Goal: Task Accomplishment & Management: Manage account settings

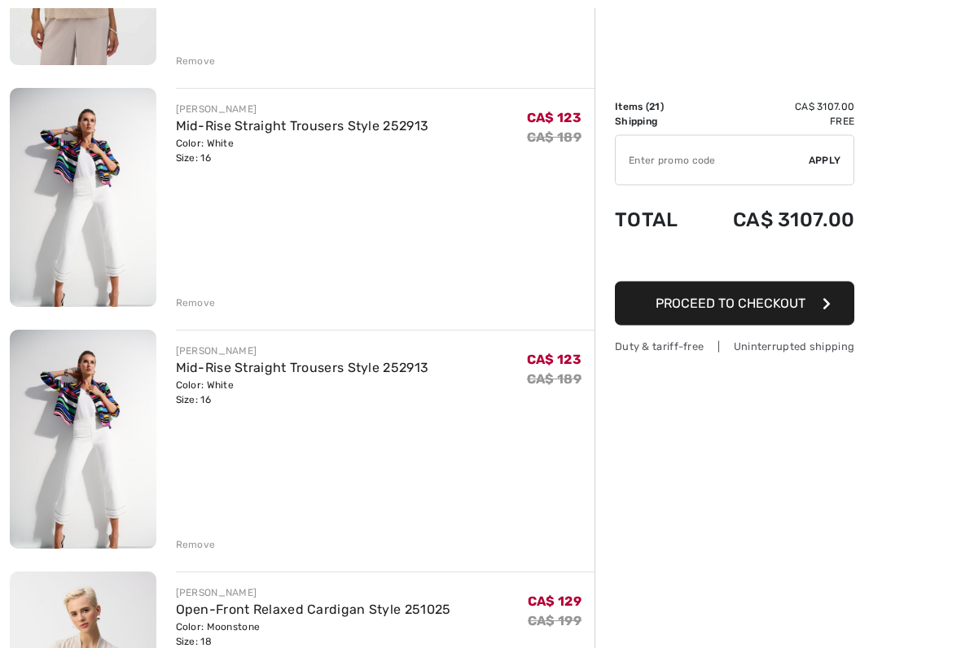
scroll to position [4008, 0]
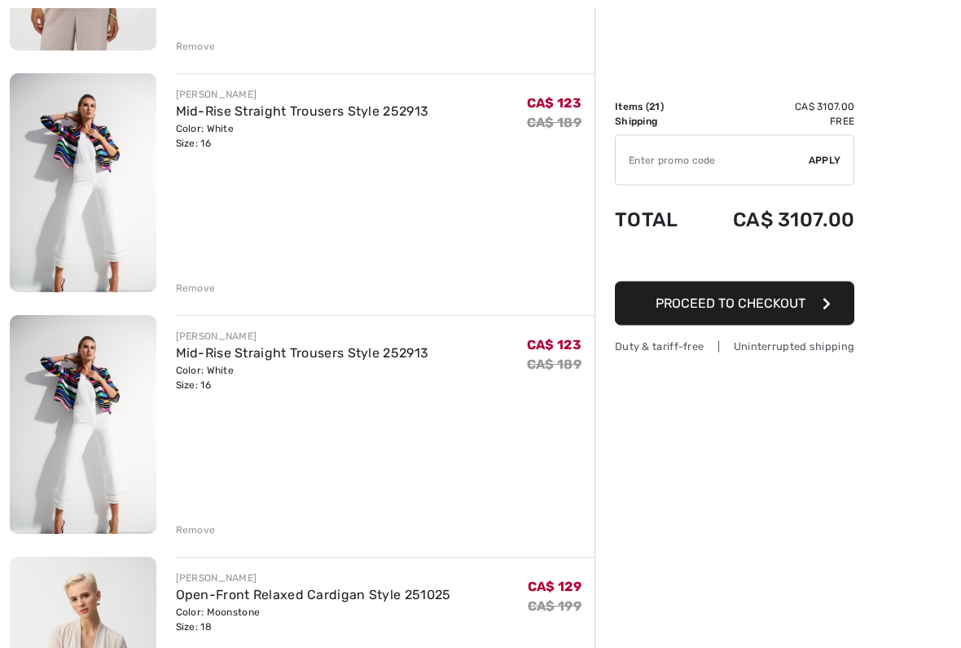
click at [199, 536] on div "Remove" at bounding box center [196, 531] width 40 height 15
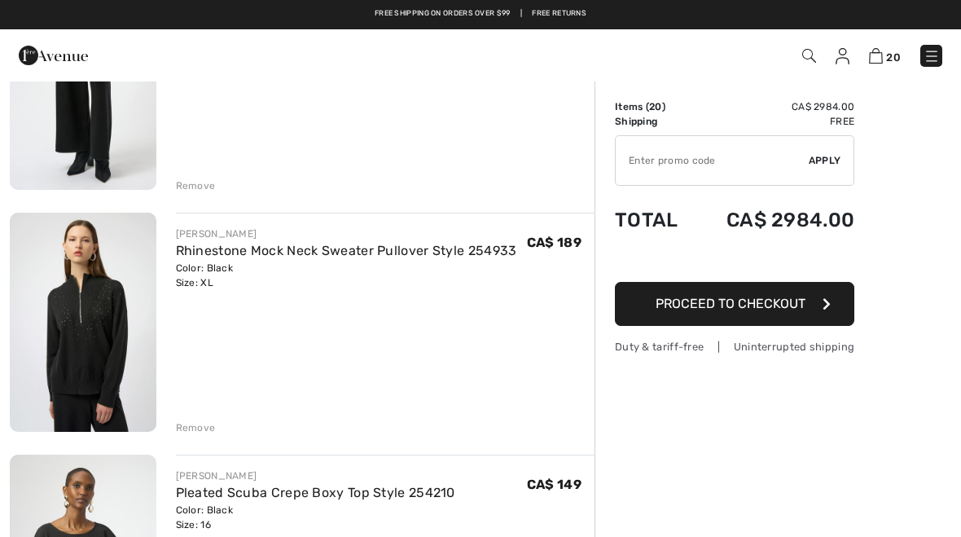
scroll to position [2418, 0]
click at [117, 358] on img at bounding box center [83, 322] width 147 height 219
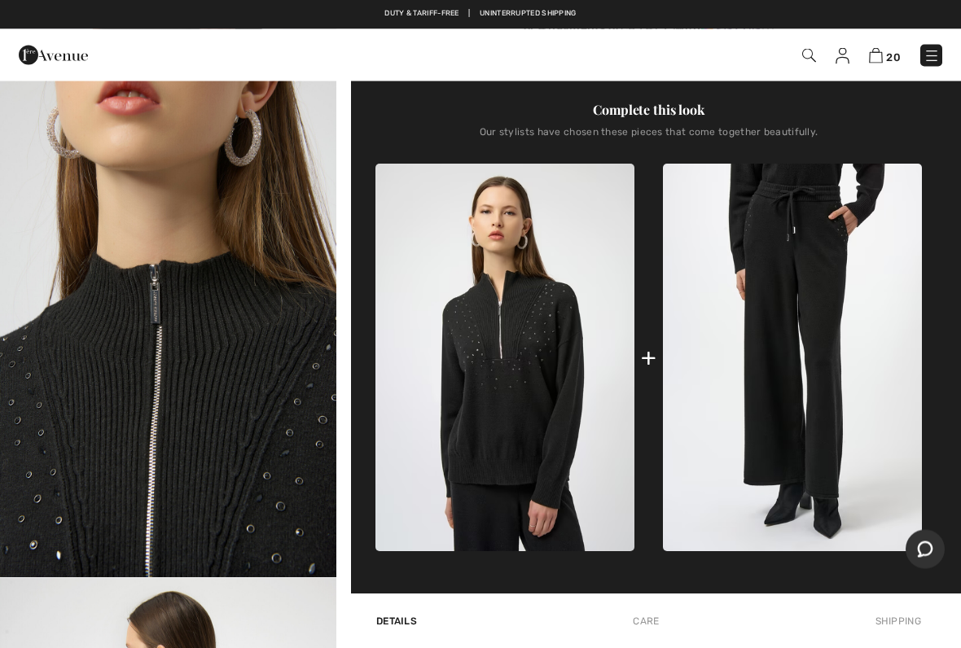
scroll to position [511, 0]
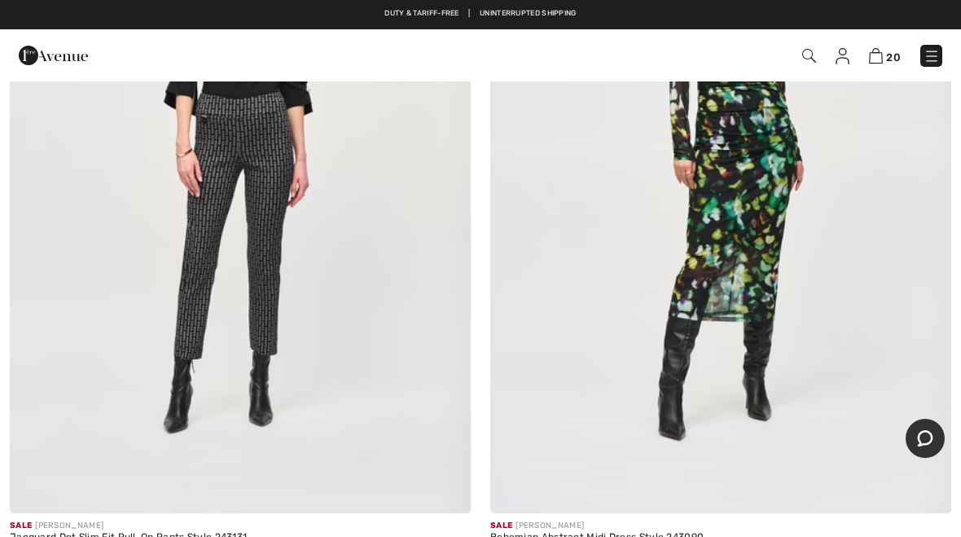
scroll to position [16864, 0]
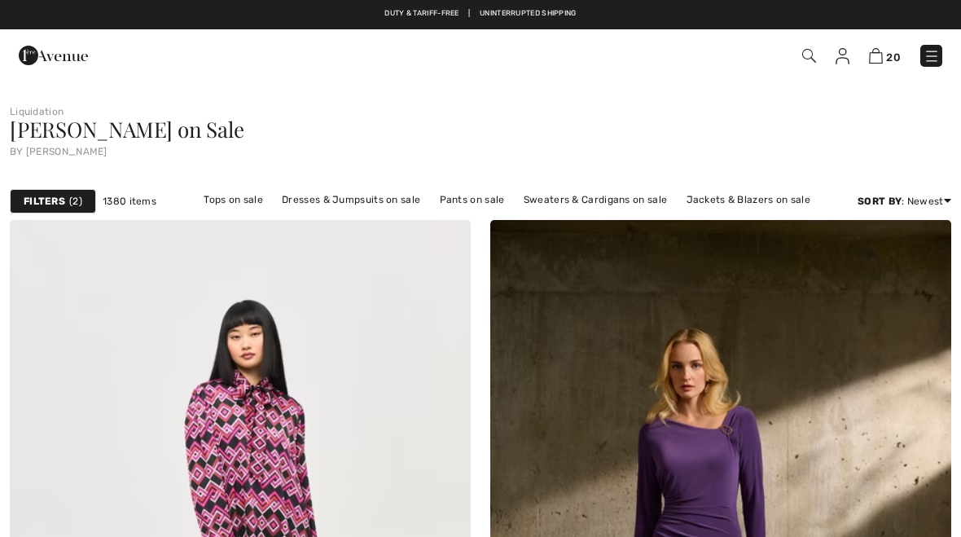
scroll to position [19720, 0]
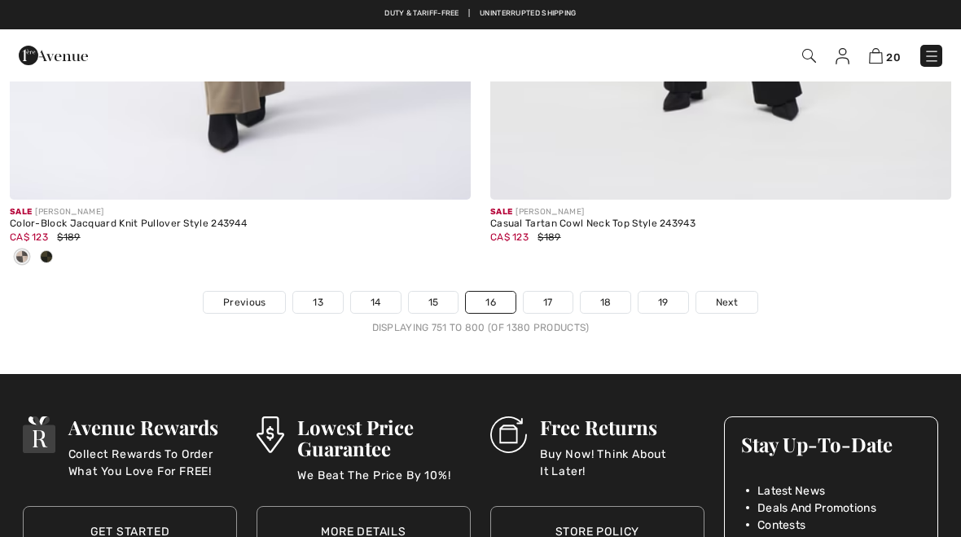
checkbox input "true"
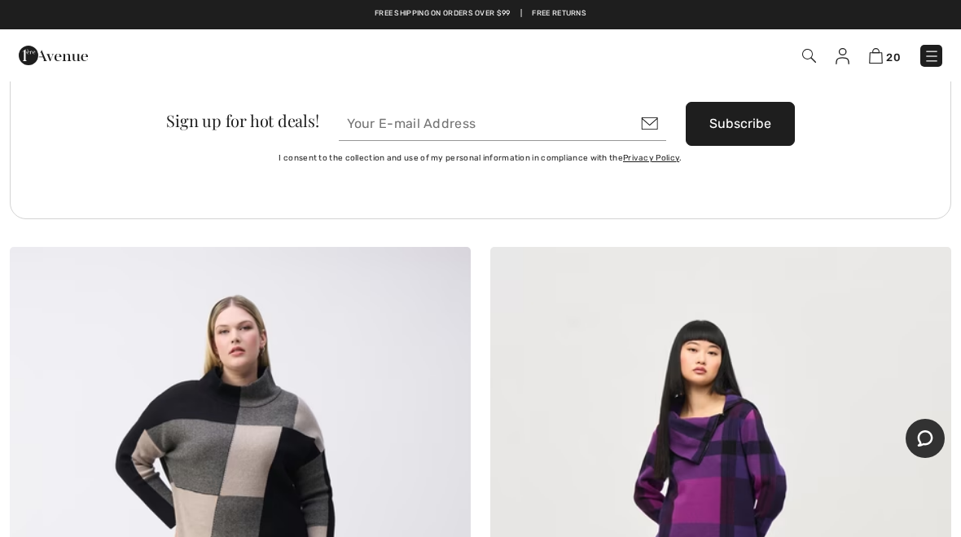
scroll to position [18980, 0]
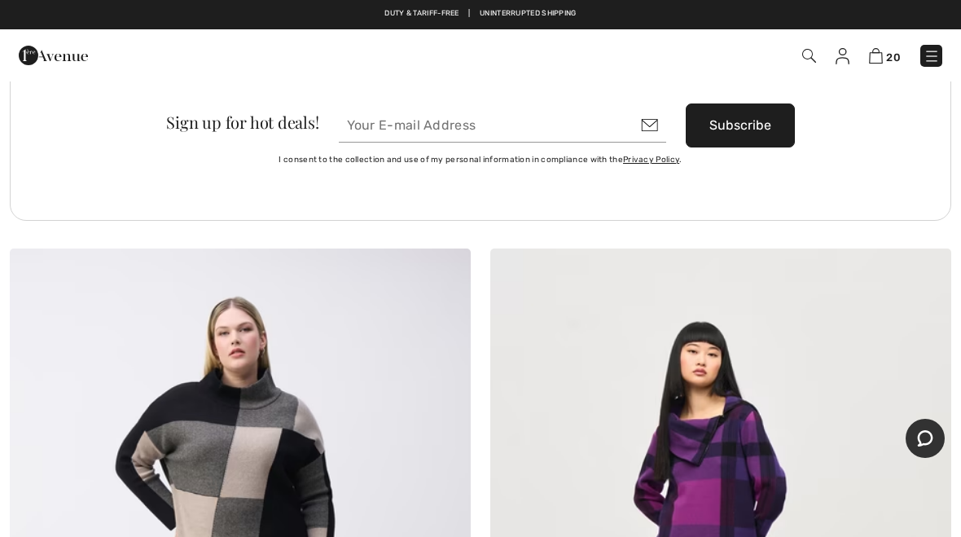
click at [881, 64] on img at bounding box center [876, 55] width 14 height 15
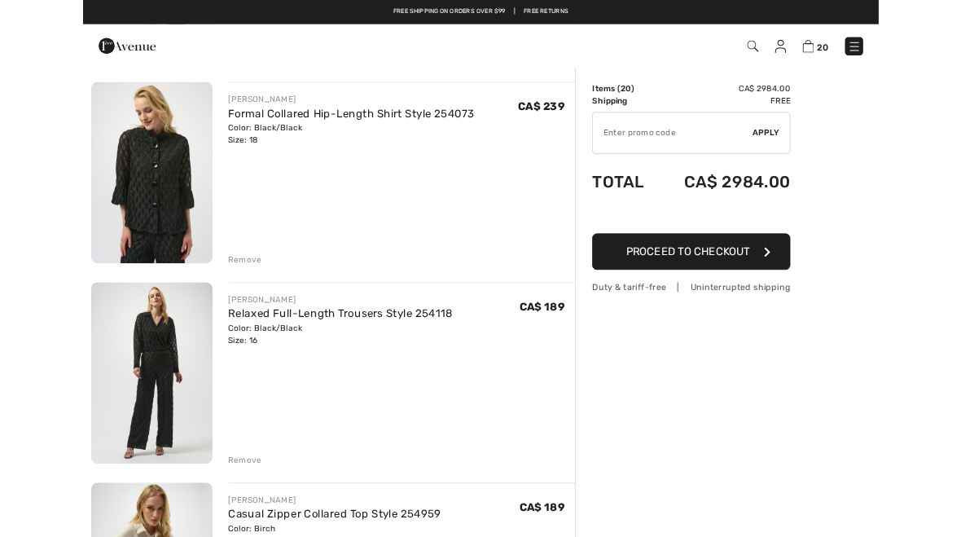
scroll to position [836, 0]
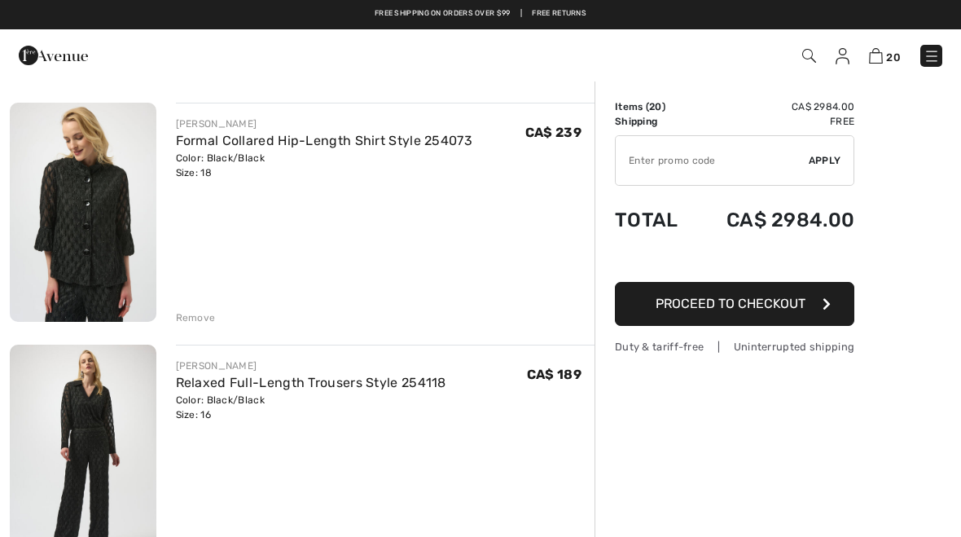
click at [205, 320] on div "Remove" at bounding box center [196, 317] width 40 height 15
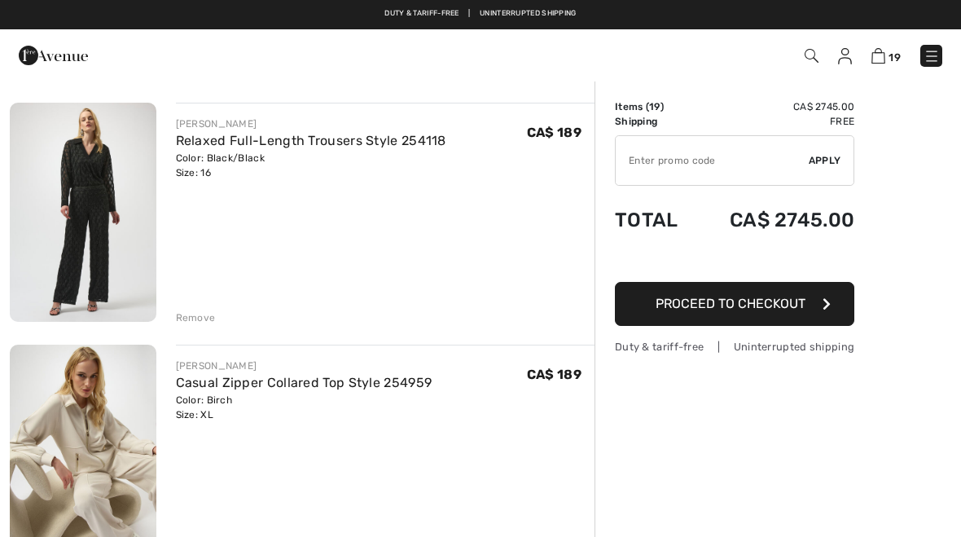
click at [208, 320] on div "Remove" at bounding box center [196, 317] width 40 height 15
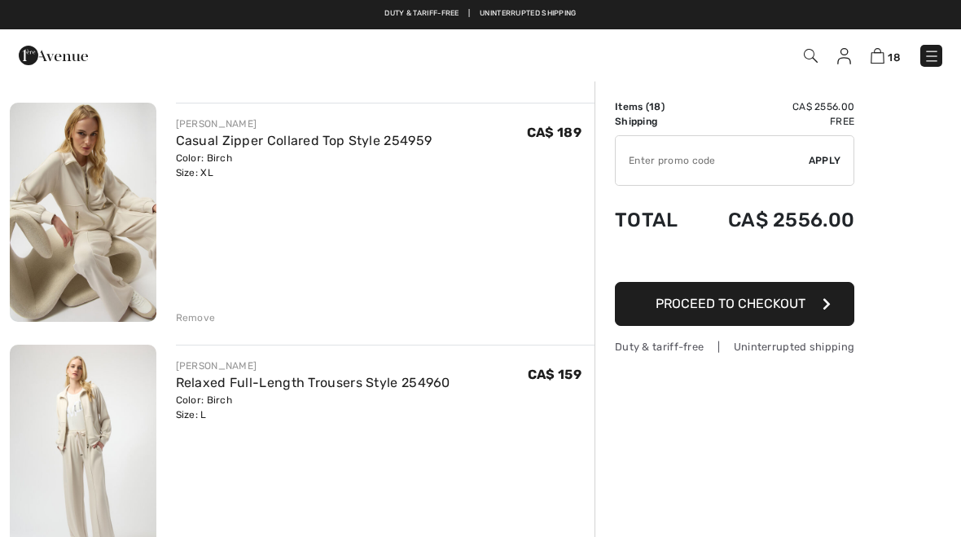
click at [368, 388] on link "Relaxed Full-Length Trousers Style 254960" at bounding box center [313, 382] width 274 height 15
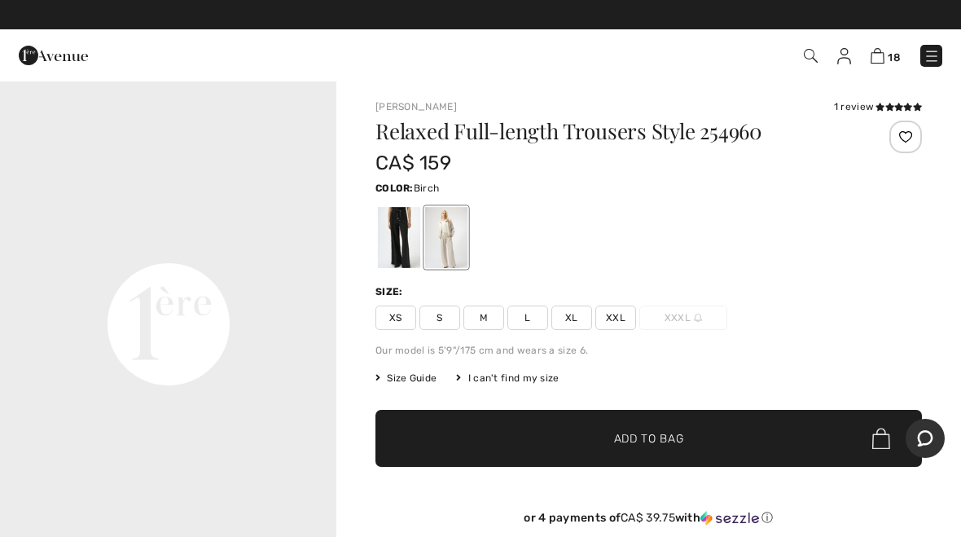
click at [884, 61] on img at bounding box center [878, 55] width 14 height 15
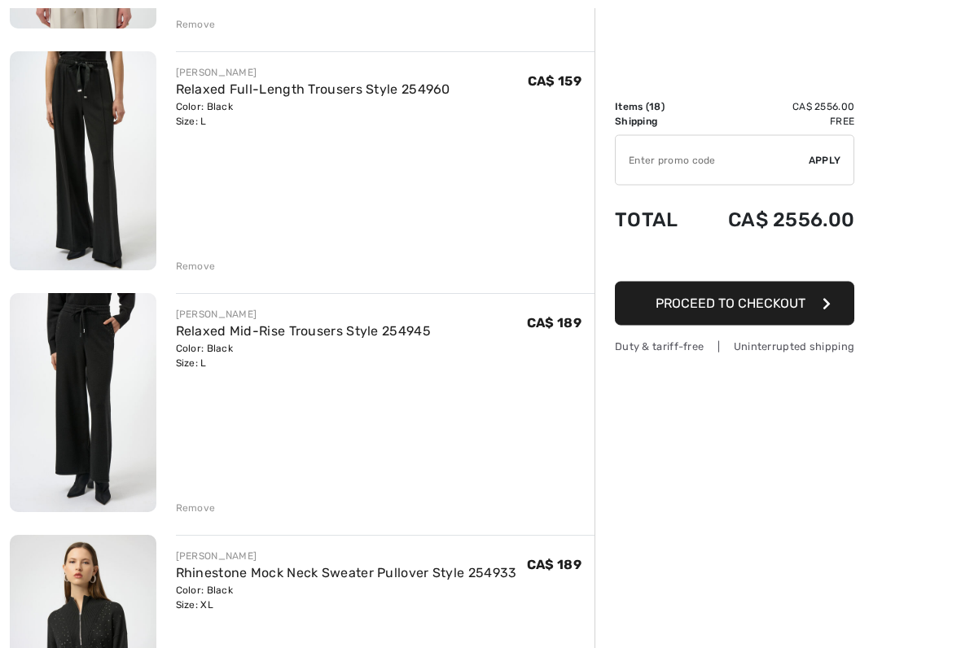
scroll to position [1612, 0]
click at [201, 267] on div "Remove" at bounding box center [196, 266] width 40 height 15
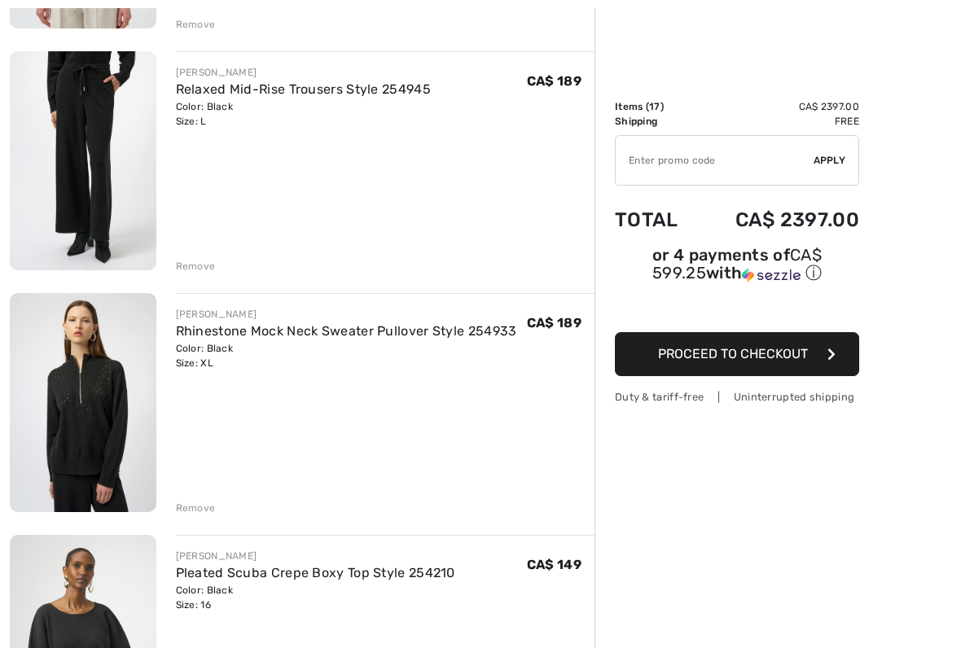
click at [202, 511] on div "Remove" at bounding box center [196, 508] width 40 height 15
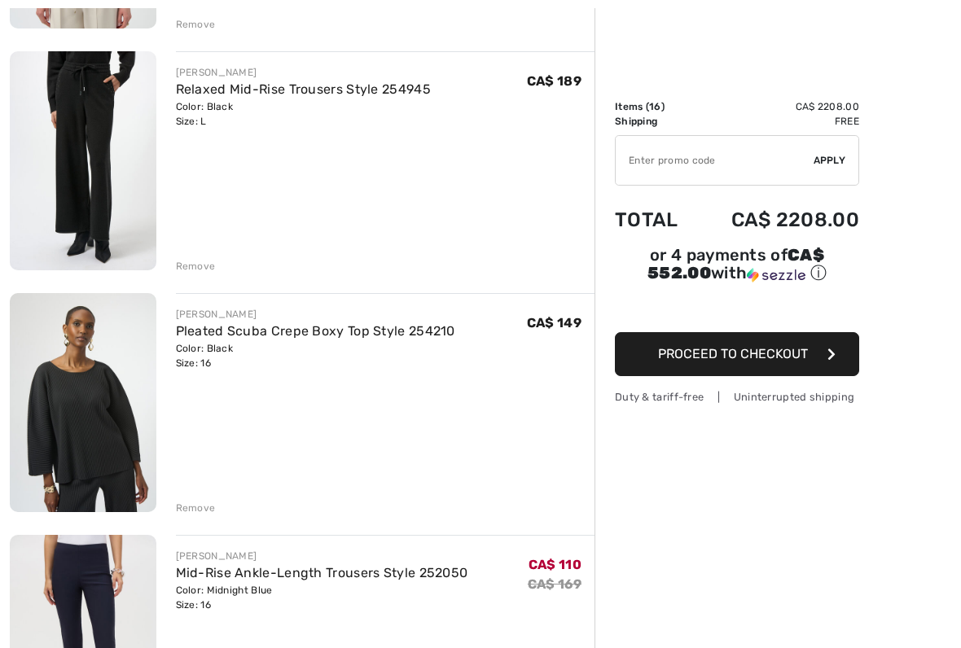
click at [208, 267] on div "Remove" at bounding box center [196, 266] width 40 height 15
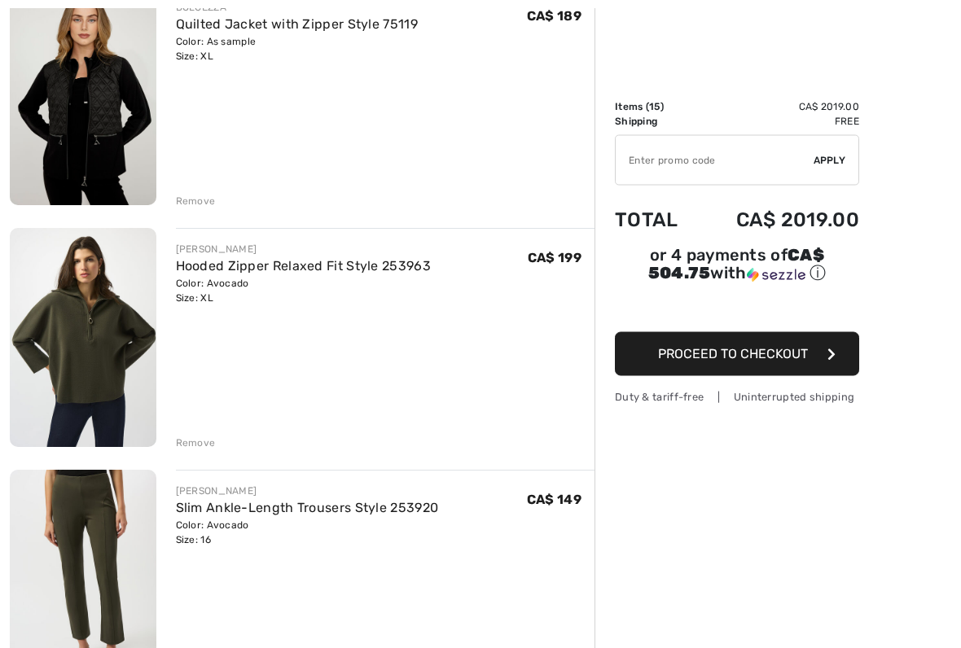
scroll to position [228, 0]
click at [230, 271] on link "Hooded Zipper Relaxed Fit Style 253963" at bounding box center [303, 264] width 255 height 15
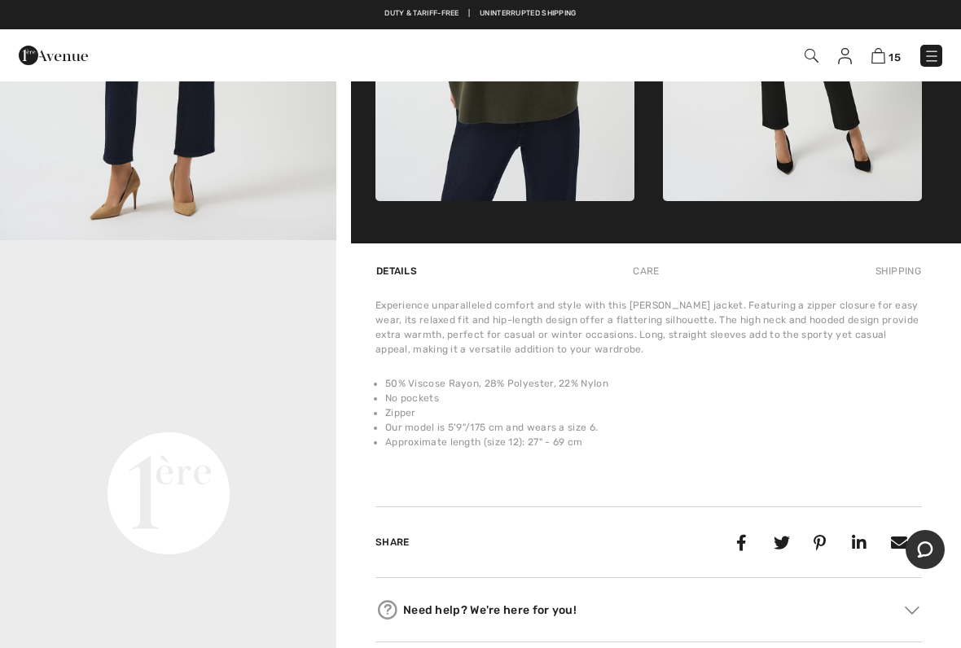
click at [784, 454] on div "Experience unparalleled comfort and style with this [PERSON_NAME] jacket. Featu…" at bounding box center [648, 383] width 546 height 171
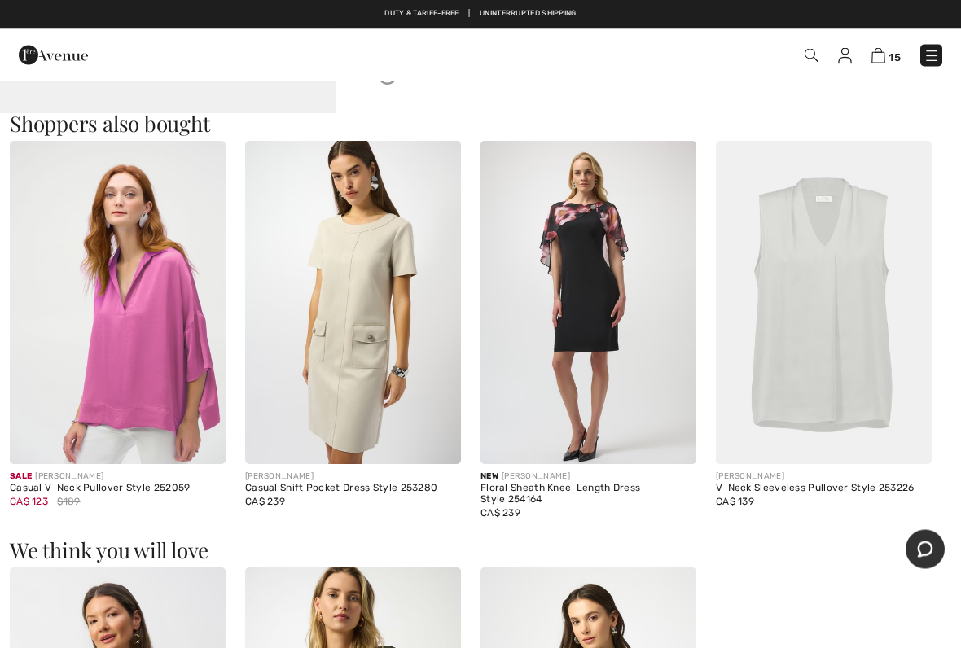
scroll to position [1385, 0]
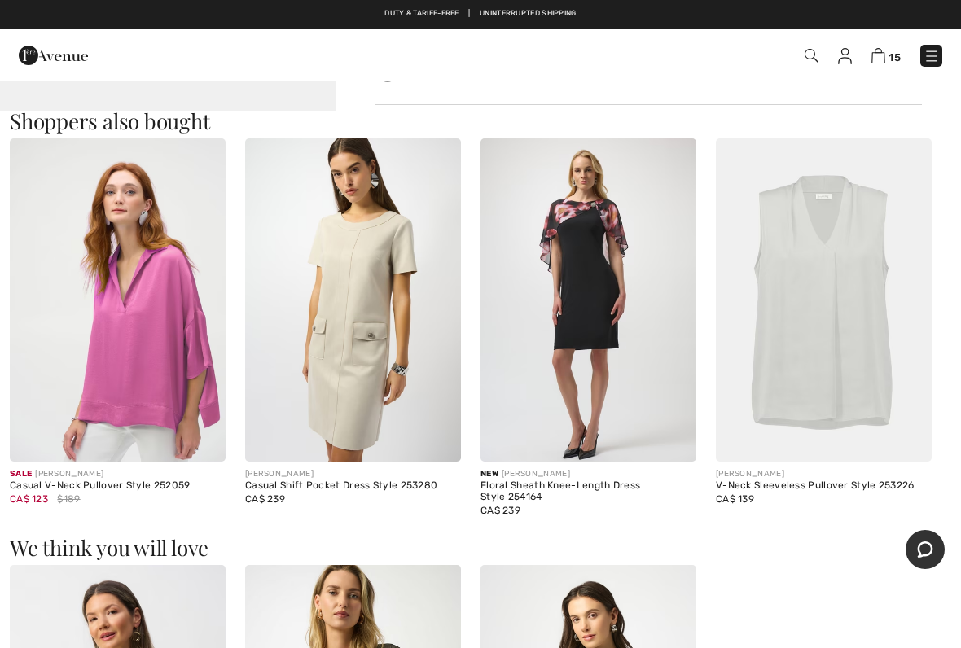
click at [882, 63] on img at bounding box center [878, 55] width 14 height 15
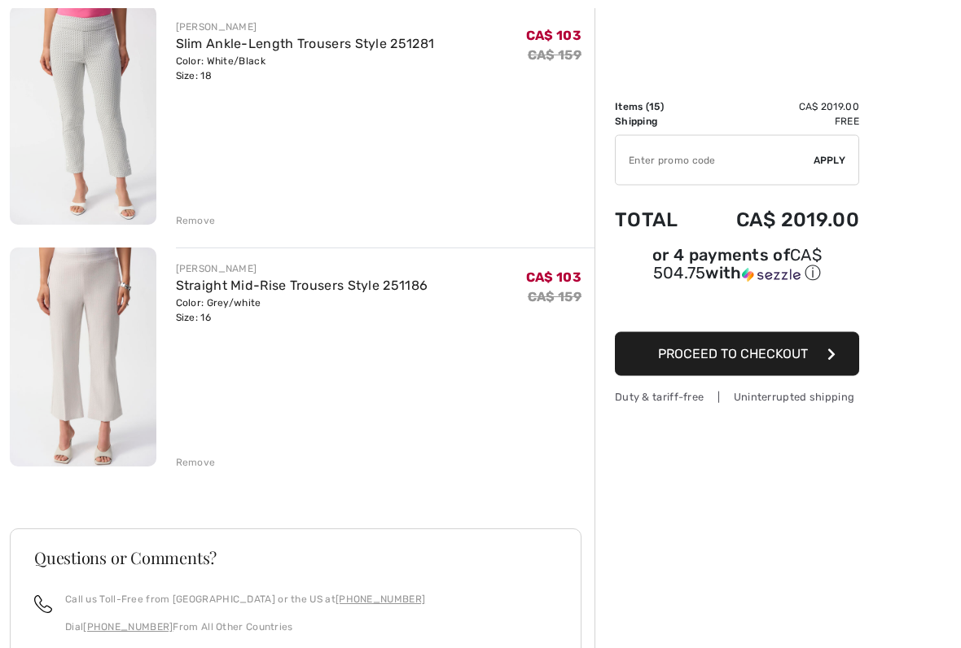
scroll to position [3352, 0]
click at [201, 466] on div "Remove" at bounding box center [196, 461] width 40 height 15
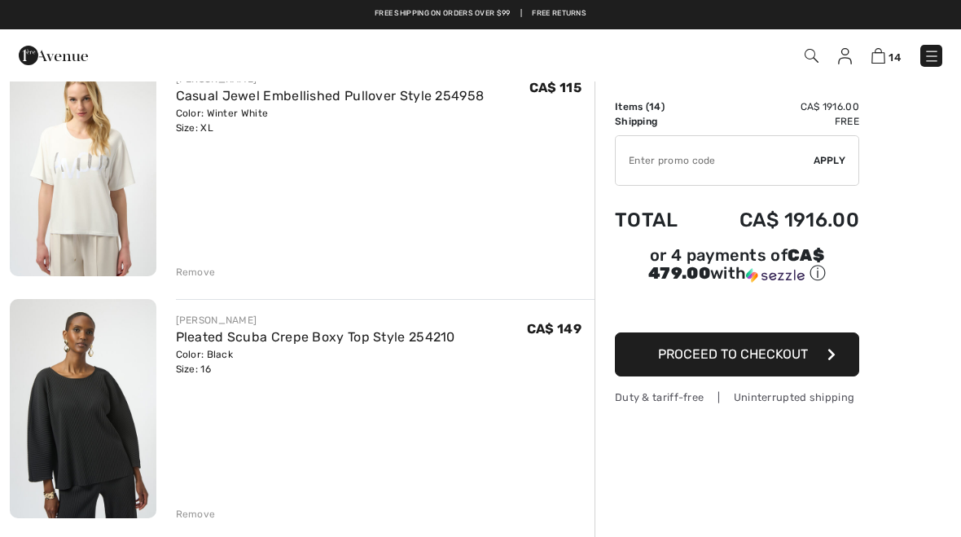
scroll to position [1364, 0]
click at [191, 513] on div "Remove" at bounding box center [196, 514] width 40 height 15
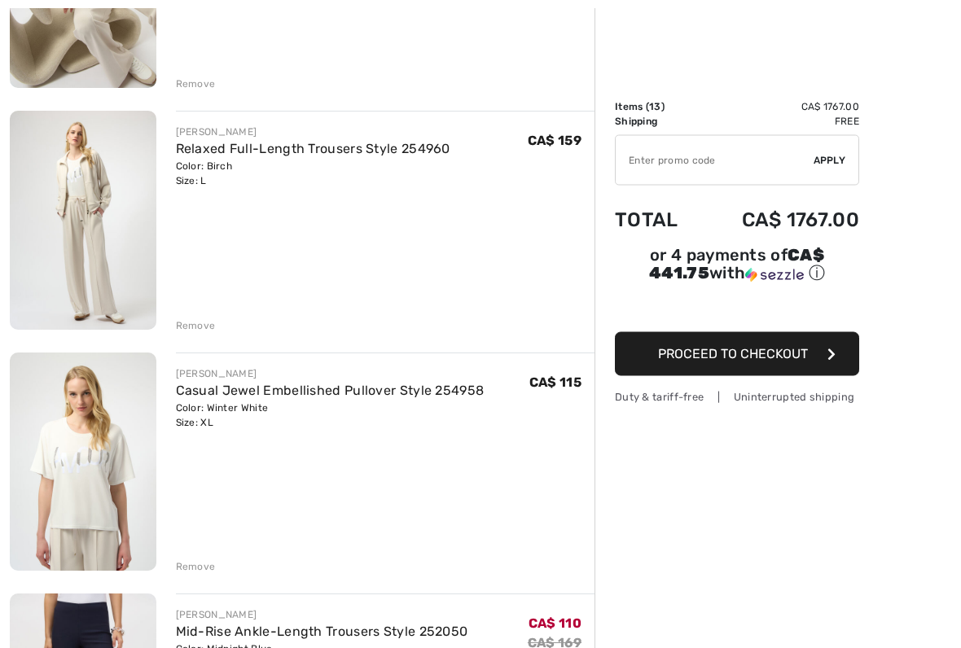
scroll to position [1070, 0]
click at [206, 536] on div "Remove" at bounding box center [196, 566] width 40 height 15
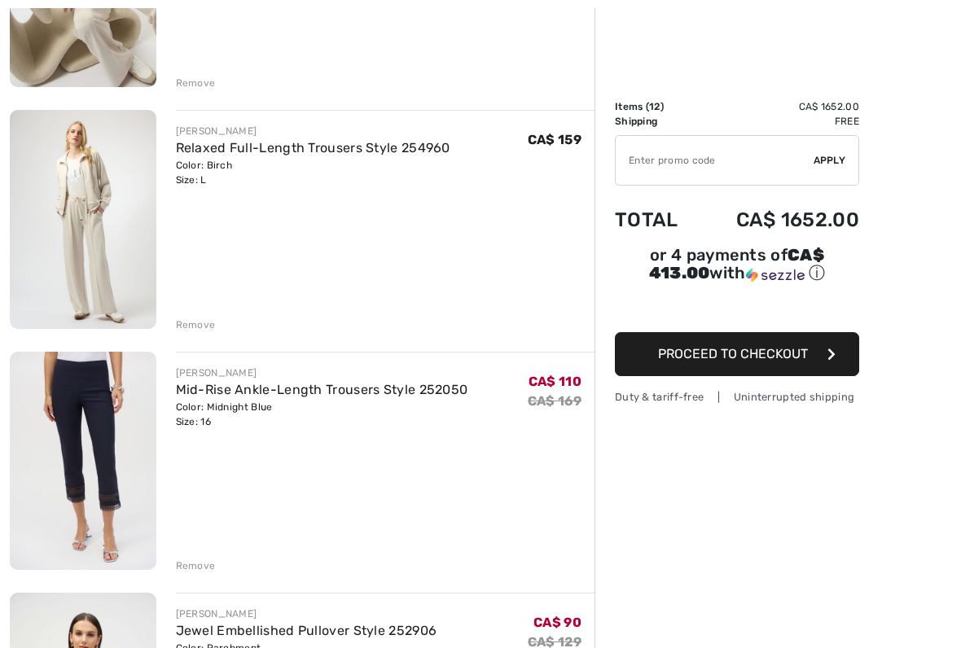
click at [191, 327] on div "Remove" at bounding box center [196, 325] width 40 height 15
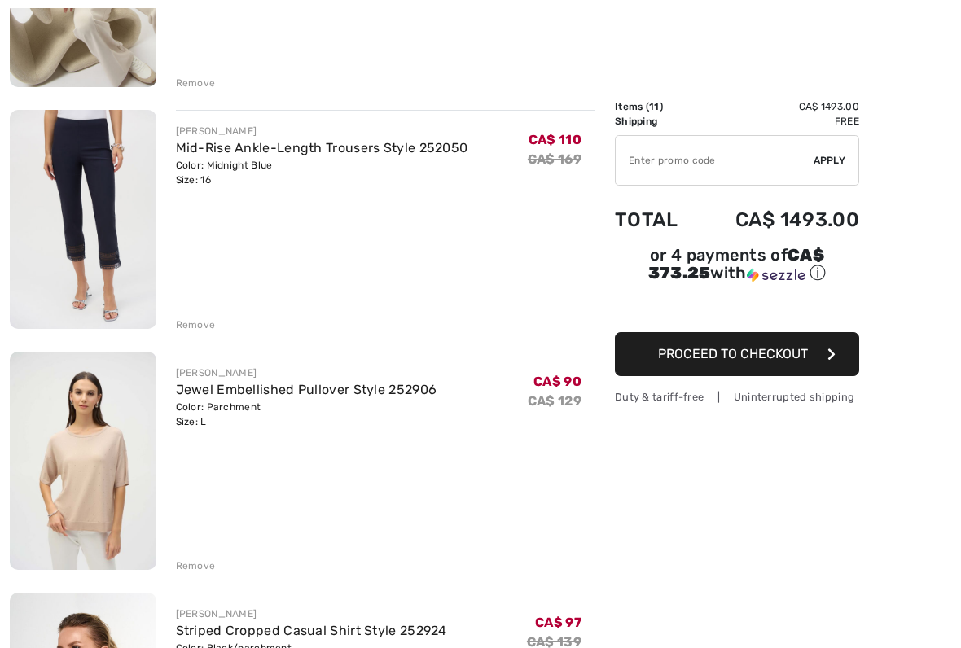
click at [193, 79] on div "Remove" at bounding box center [196, 83] width 40 height 15
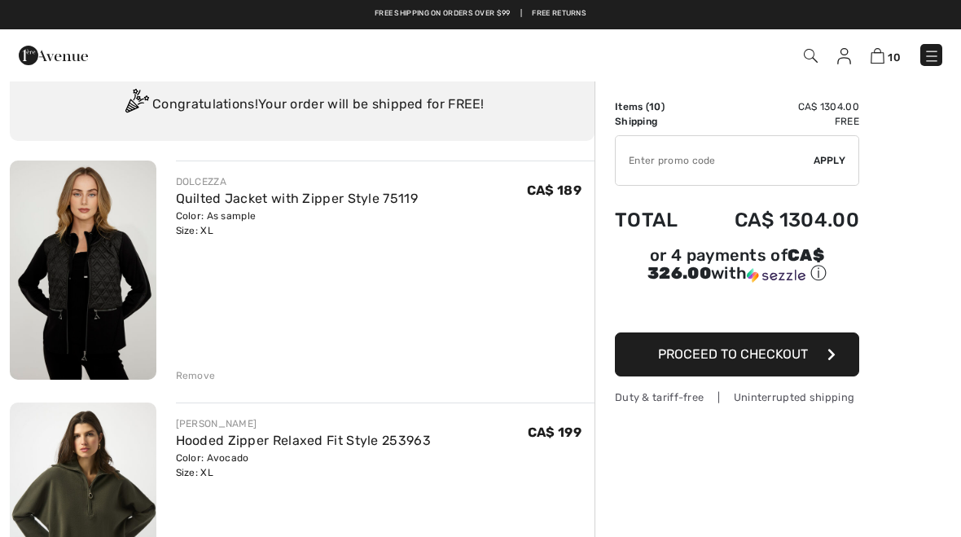
scroll to position [0, 0]
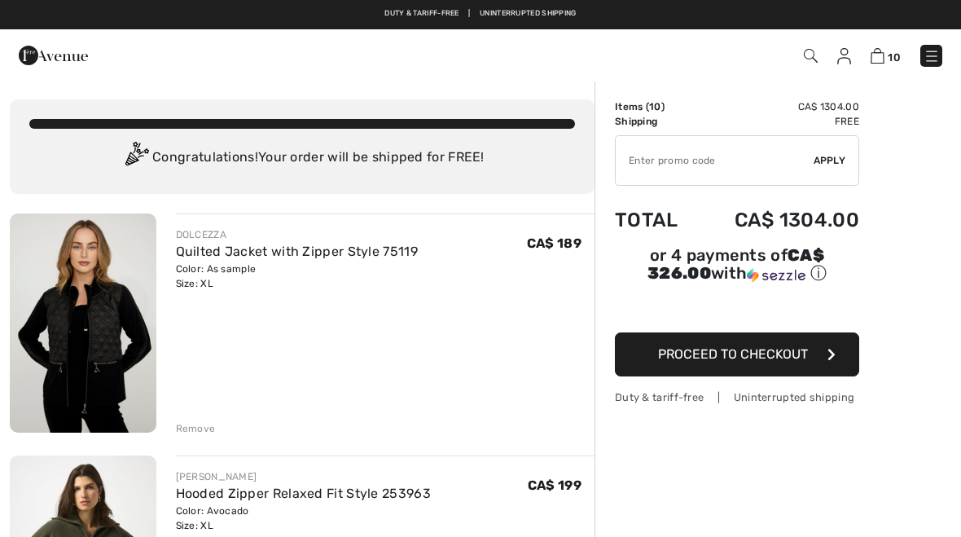
click at [851, 52] on img at bounding box center [844, 56] width 14 height 16
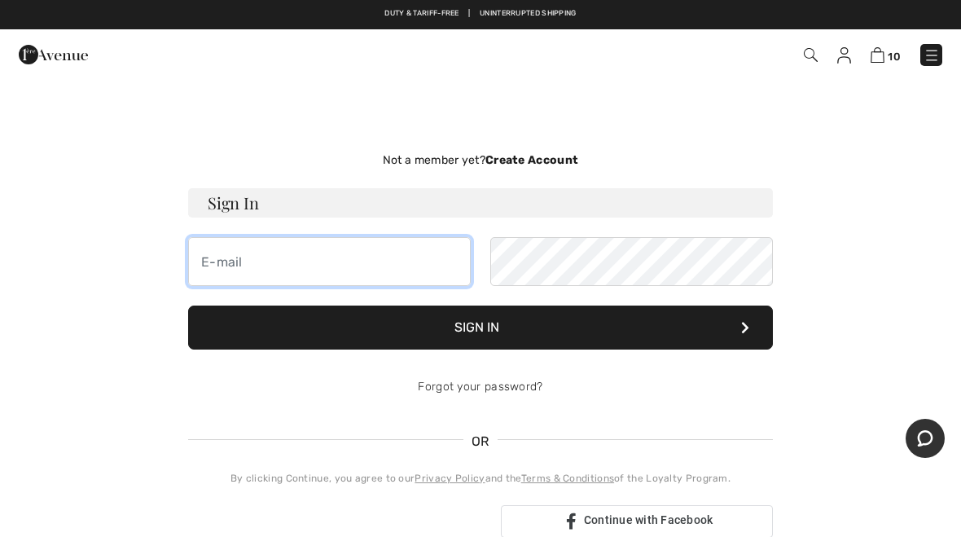
click at [222, 270] on input "email" at bounding box center [329, 261] width 283 height 49
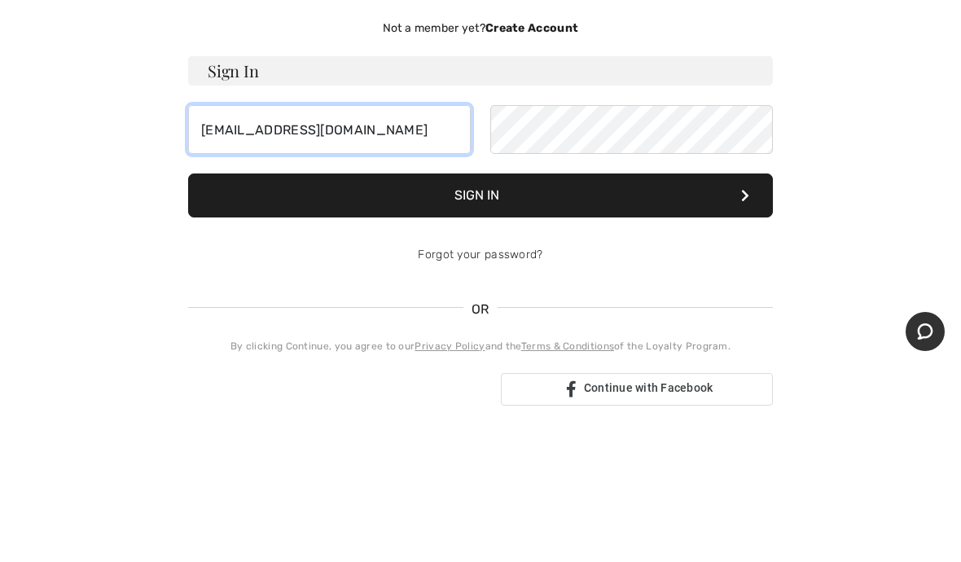
type input "[EMAIL_ADDRESS][DOMAIN_NAME]"
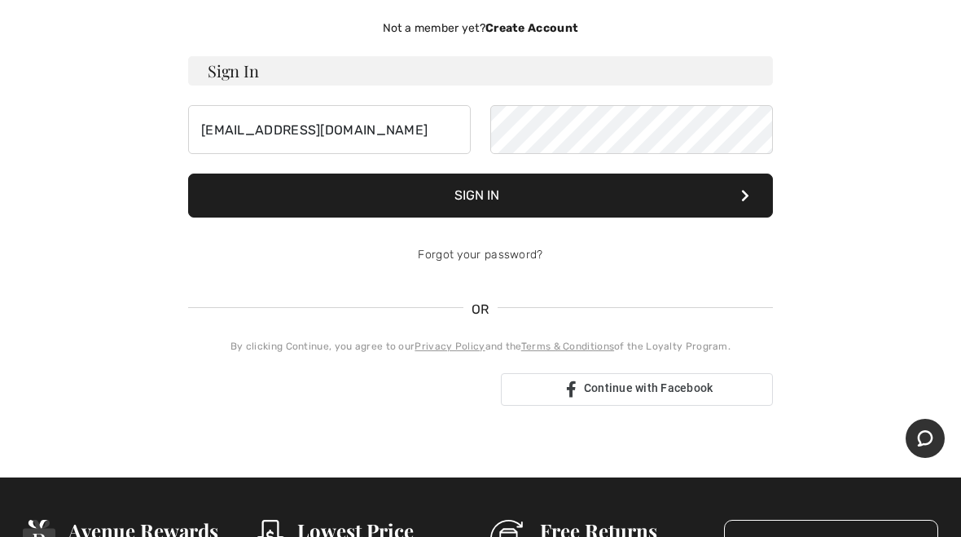
click at [646, 202] on button "Sign In" at bounding box center [480, 195] width 585 height 44
click at [512, 261] on link "Forgot your password?" at bounding box center [480, 255] width 125 height 14
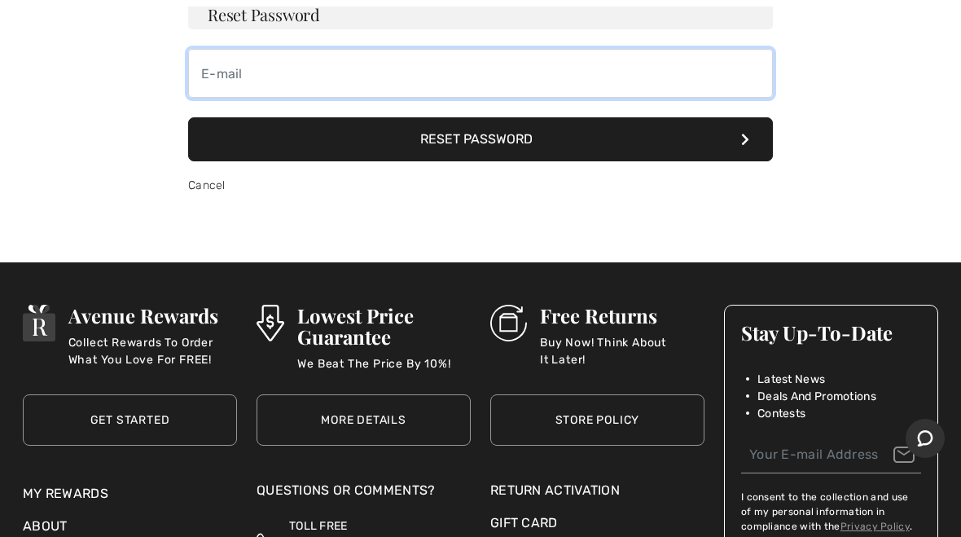
click at [234, 86] on input "email" at bounding box center [480, 73] width 585 height 49
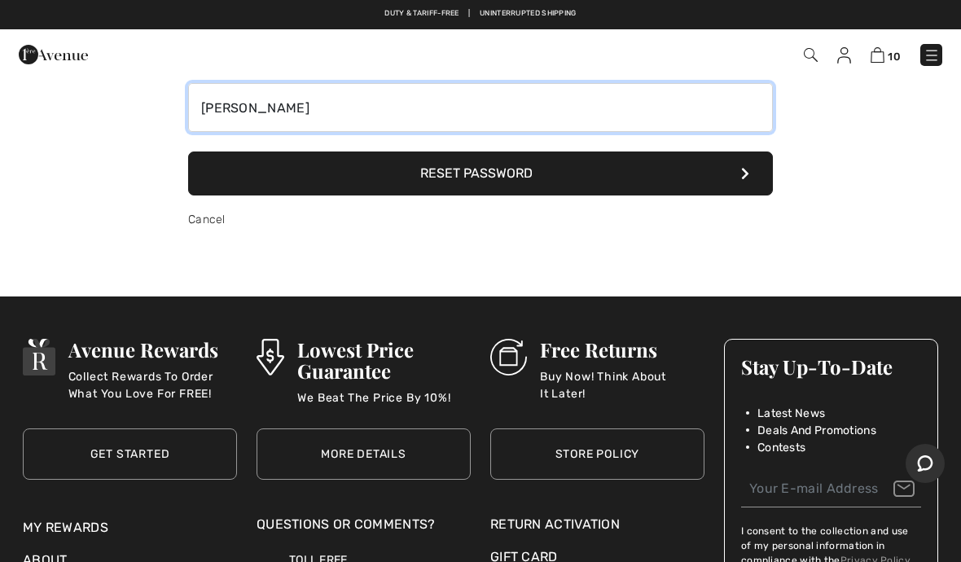
scroll to position [97, 0]
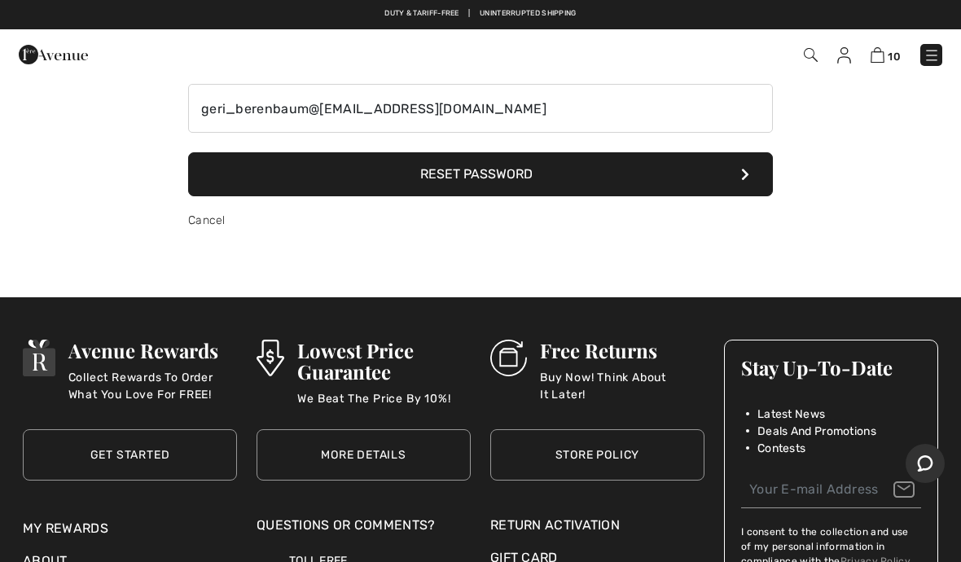
click at [589, 183] on button "Reset Password" at bounding box center [480, 174] width 585 height 44
click at [754, 185] on button "Reset Password" at bounding box center [480, 174] width 585 height 44
click at [748, 181] on button "Reset Password" at bounding box center [480, 174] width 585 height 44
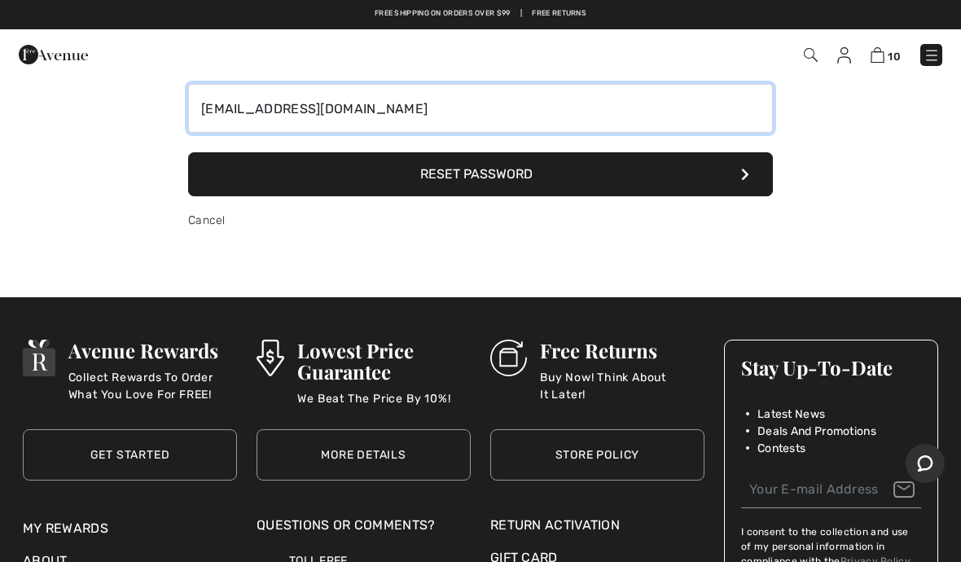
type input "[EMAIL_ADDRESS][DOMAIN_NAME]"
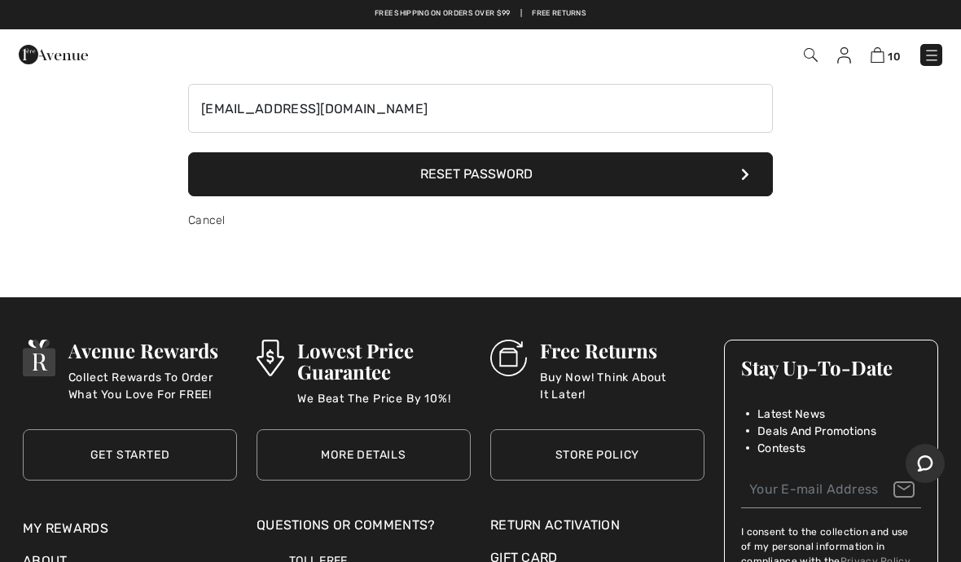
click at [751, 187] on button "Reset Password" at bounding box center [480, 174] width 585 height 44
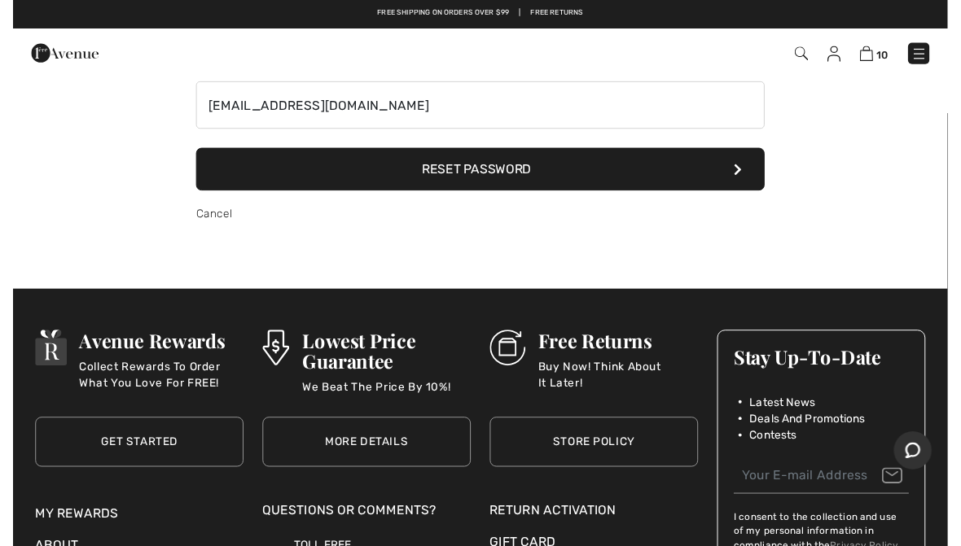
scroll to position [98, 0]
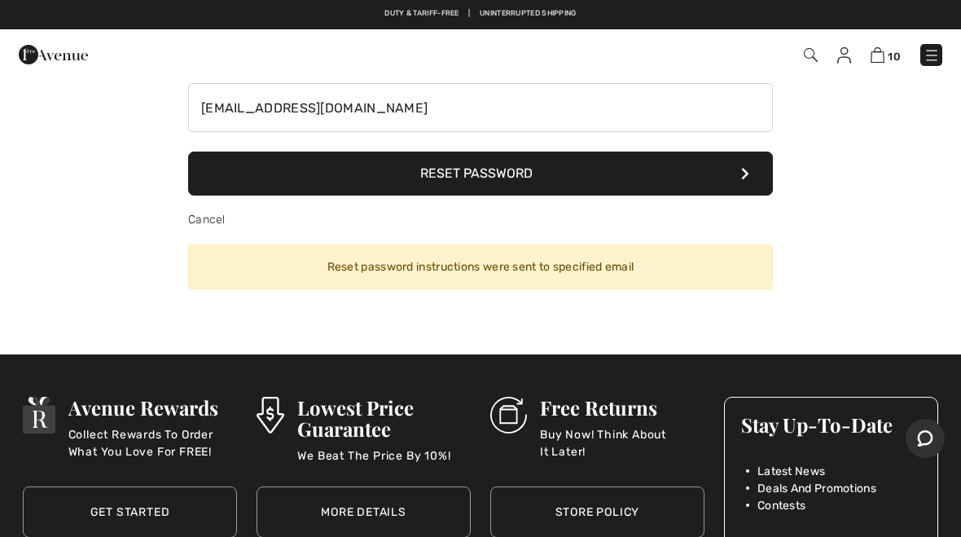
click at [630, 286] on div "Reset password instructions were sent to specified email" at bounding box center [480, 266] width 585 height 45
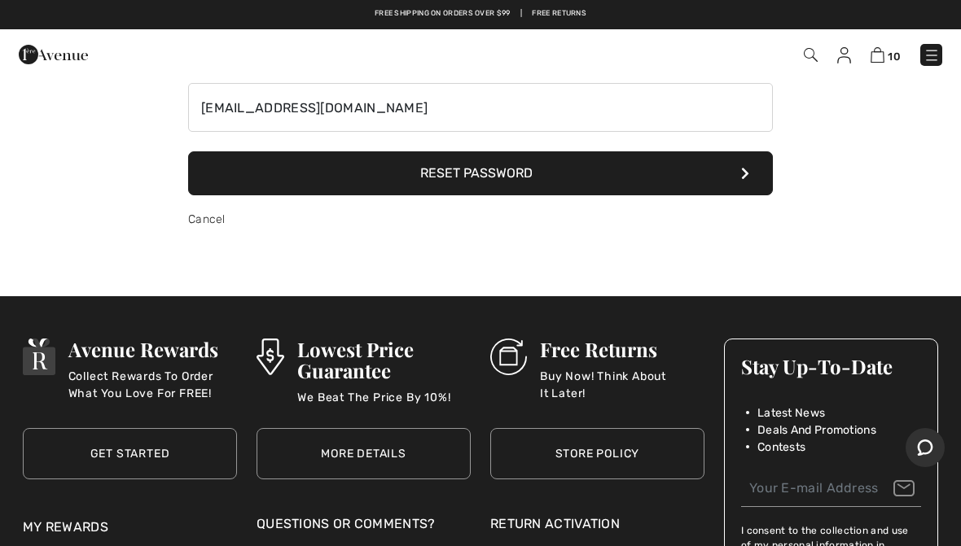
click at [746, 183] on button "Reset Password" at bounding box center [480, 173] width 585 height 44
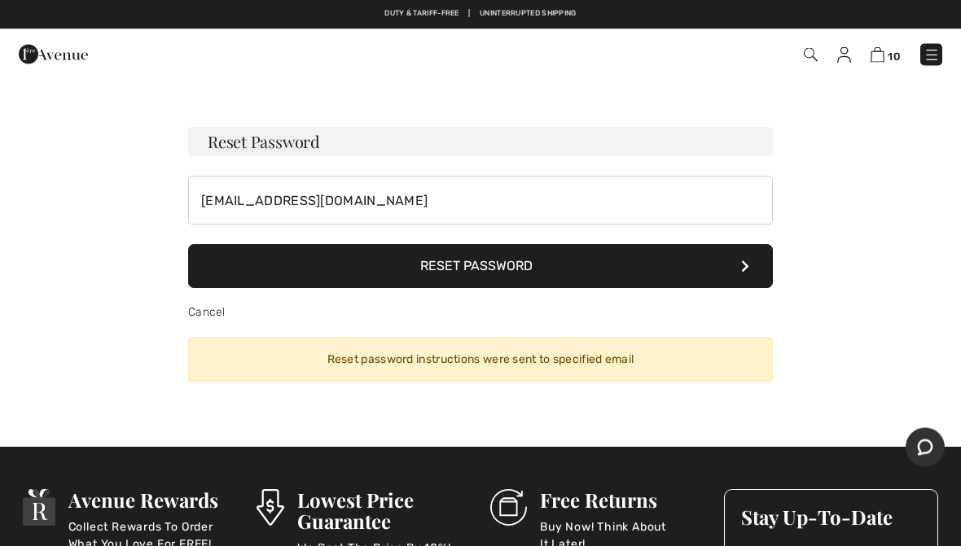
scroll to position [0, 0]
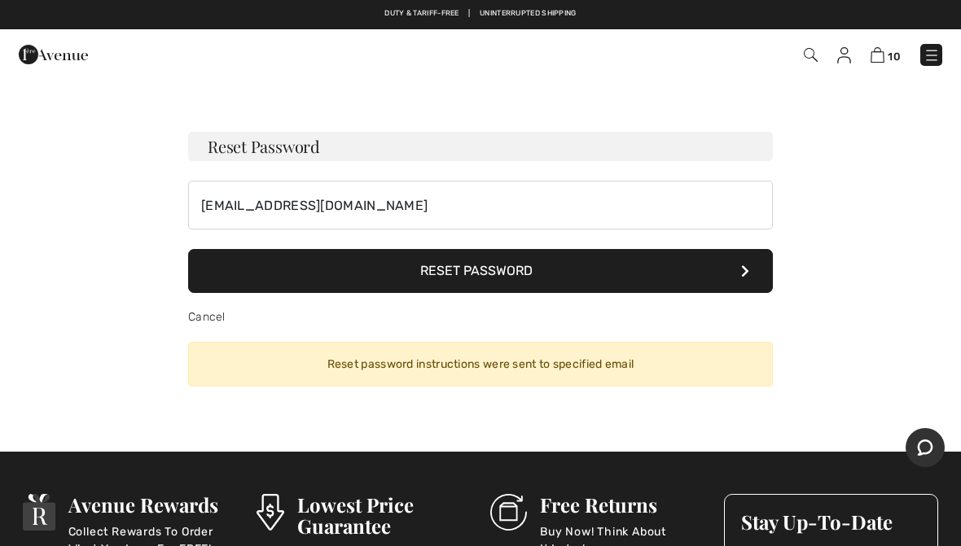
click at [845, 62] on img at bounding box center [844, 55] width 14 height 16
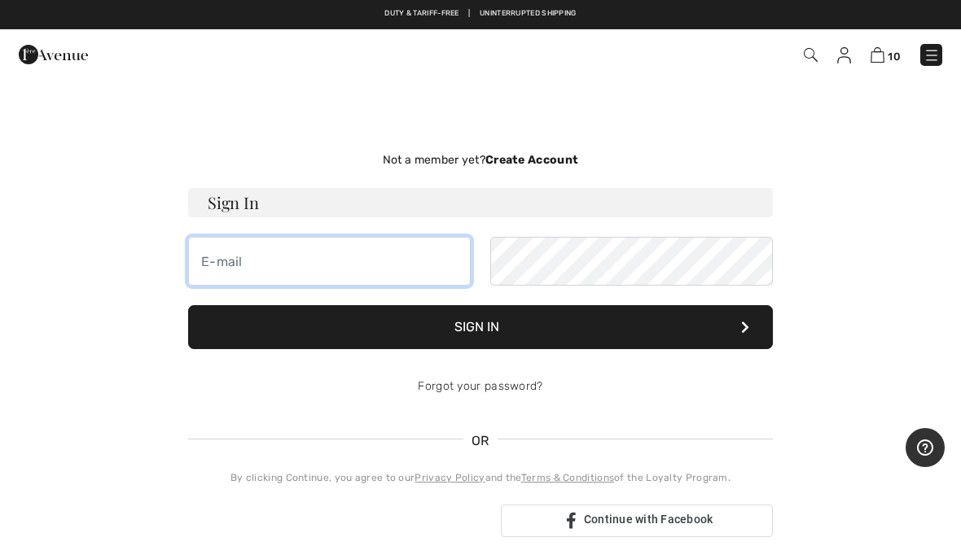
click at [225, 265] on input "email" at bounding box center [329, 261] width 283 height 49
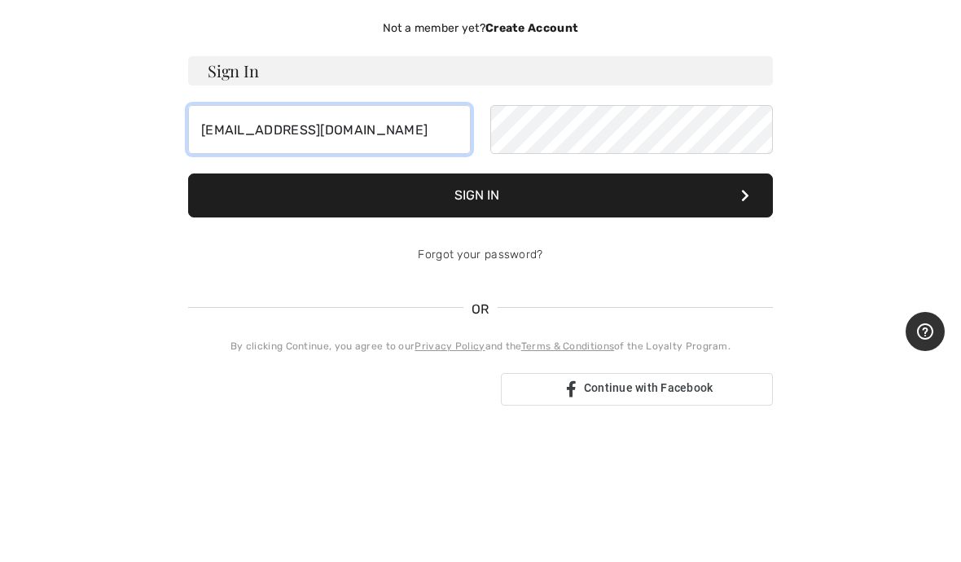
type input "[EMAIL_ADDRESS][DOMAIN_NAME]"
click at [541, 305] on button "Sign In" at bounding box center [480, 327] width 585 height 44
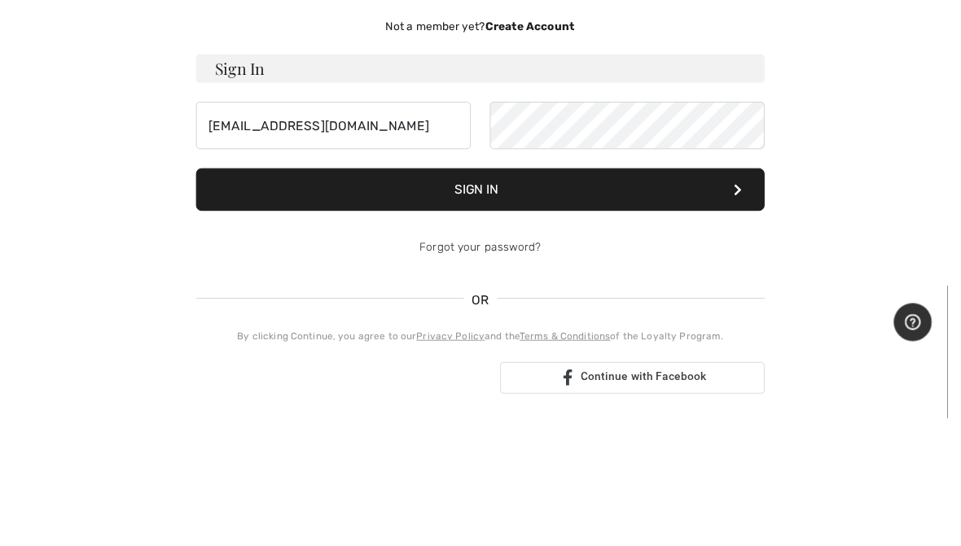
scroll to position [132, 0]
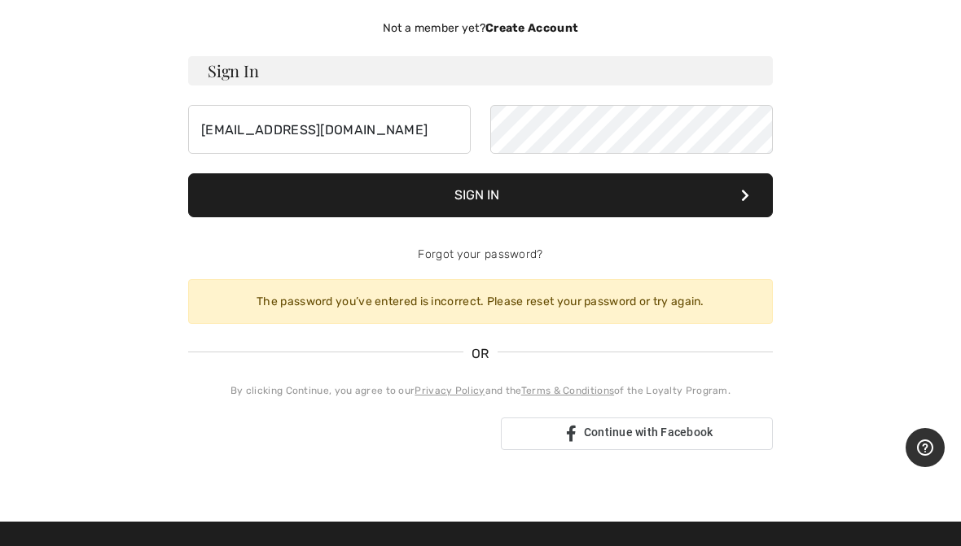
click at [752, 204] on button "Sign In" at bounding box center [480, 195] width 585 height 44
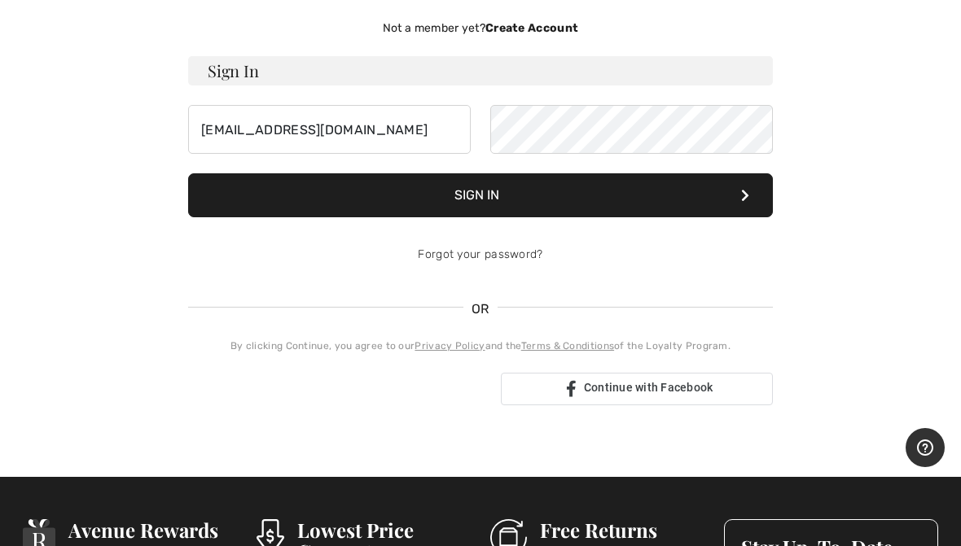
click at [744, 206] on button "Sign In" at bounding box center [480, 195] width 585 height 44
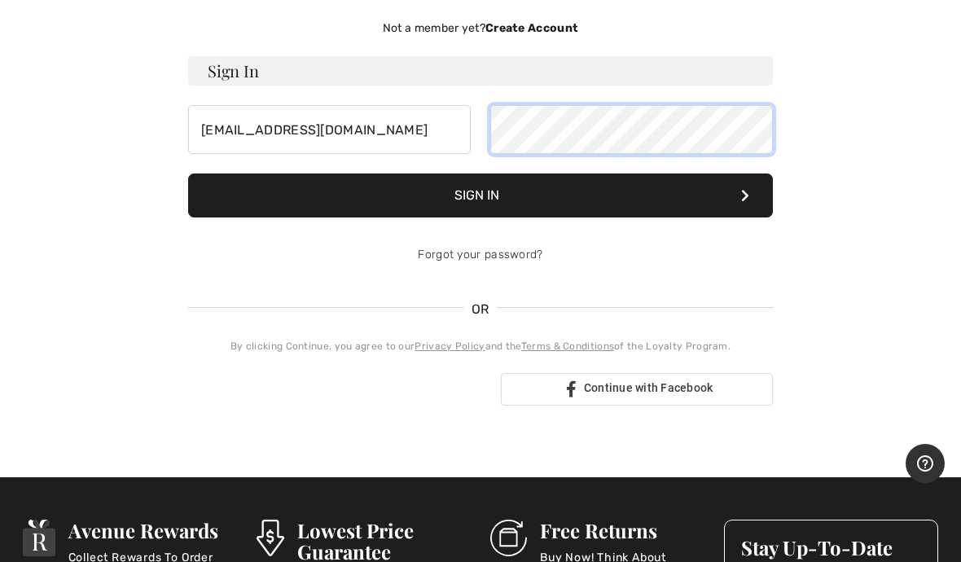
click at [480, 195] on button "Sign In" at bounding box center [480, 195] width 585 height 44
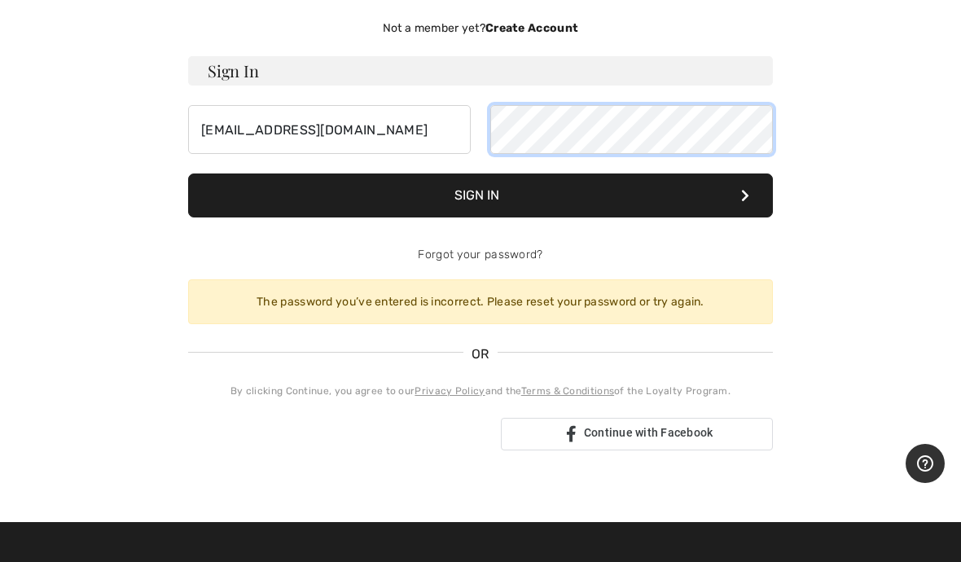
click at [480, 195] on button "Sign In" at bounding box center [480, 195] width 585 height 44
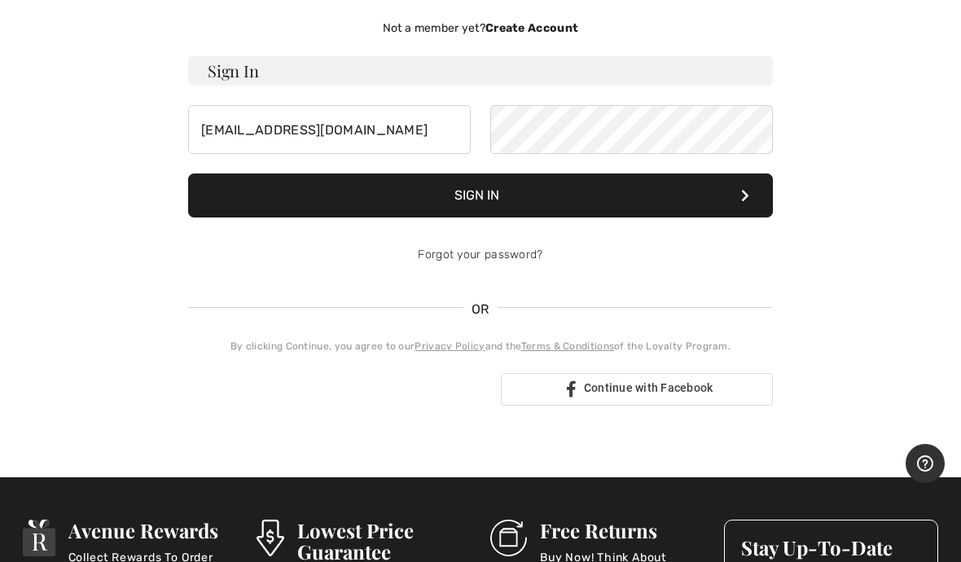
click at [739, 197] on button "Sign In" at bounding box center [480, 195] width 585 height 44
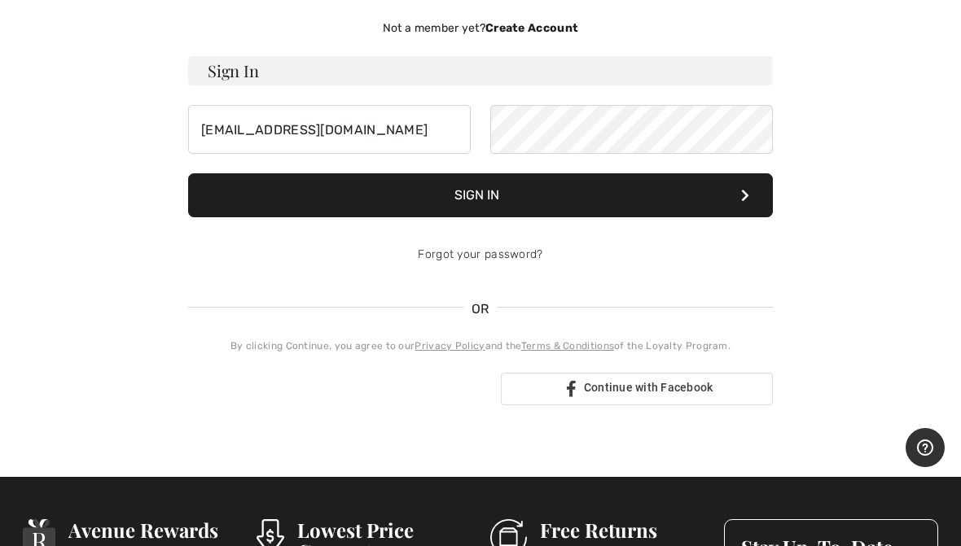
click at [701, 402] on div "Continue with Facebook" at bounding box center [637, 389] width 272 height 33
